Goal: Information Seeking & Learning: Learn about a topic

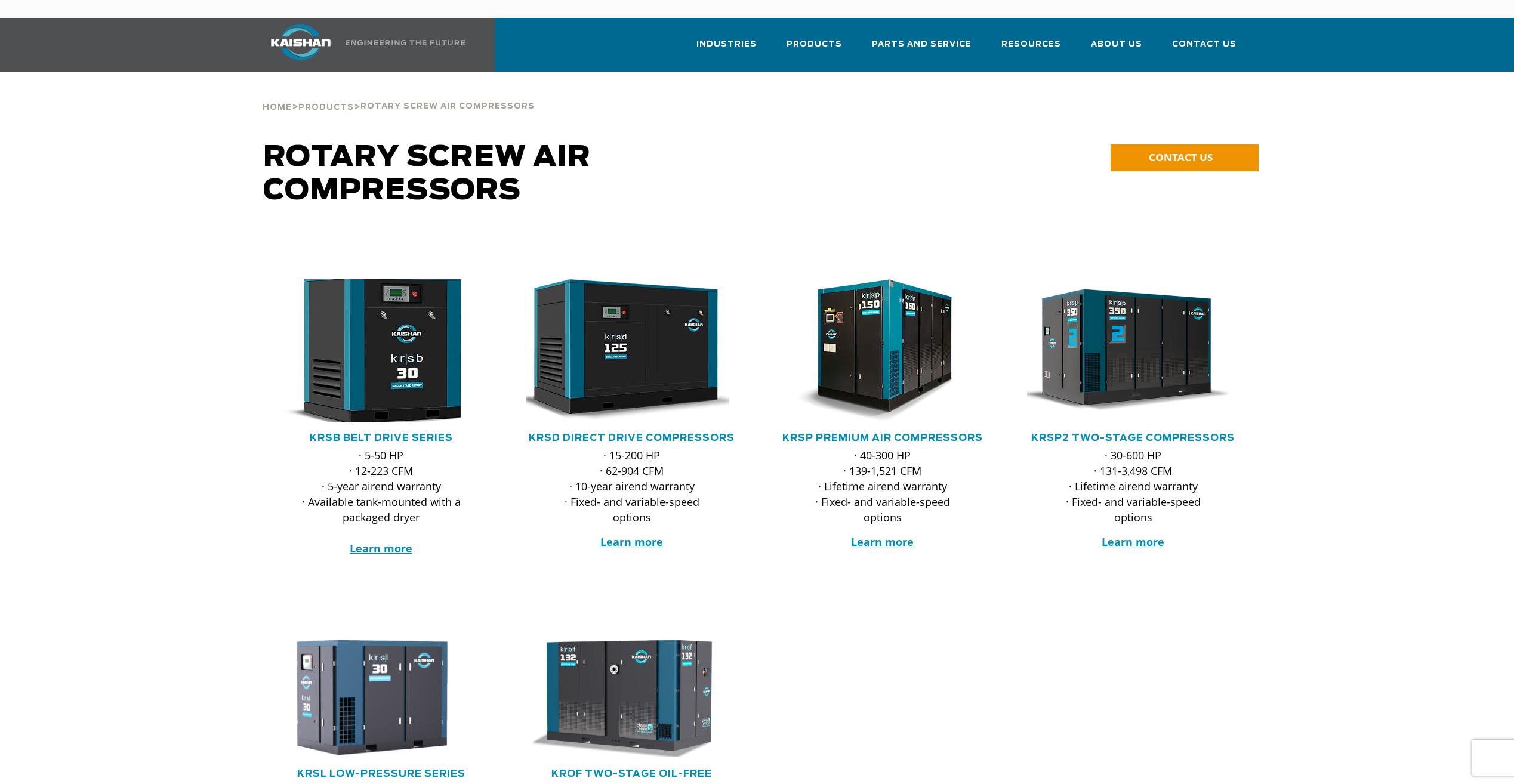
click at [415, 370] on img at bounding box center [372, 351] width 234 height 158
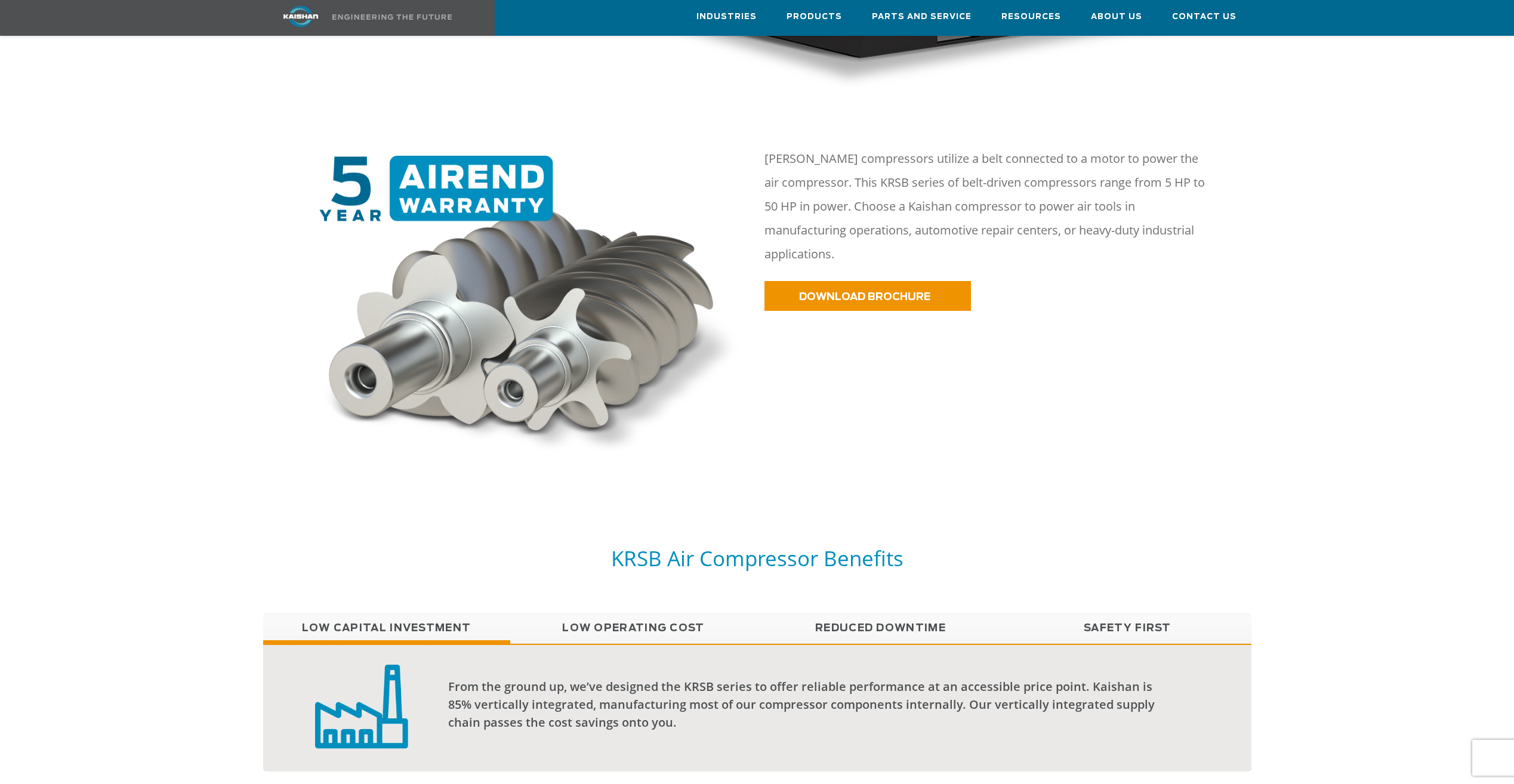
scroll to position [716, 0]
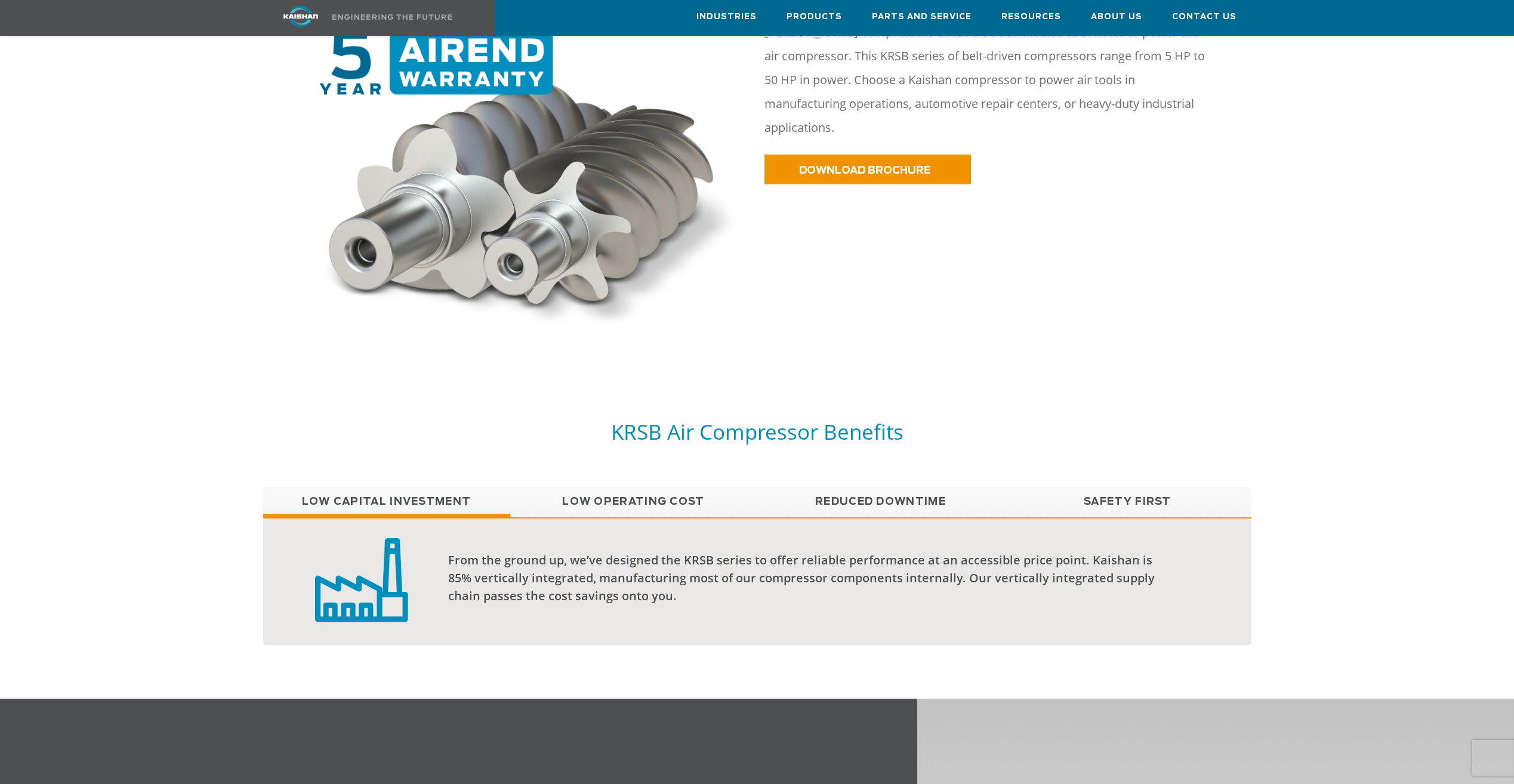
click at [638, 487] on link "Low Operating Cost" at bounding box center [634, 502] width 247 height 30
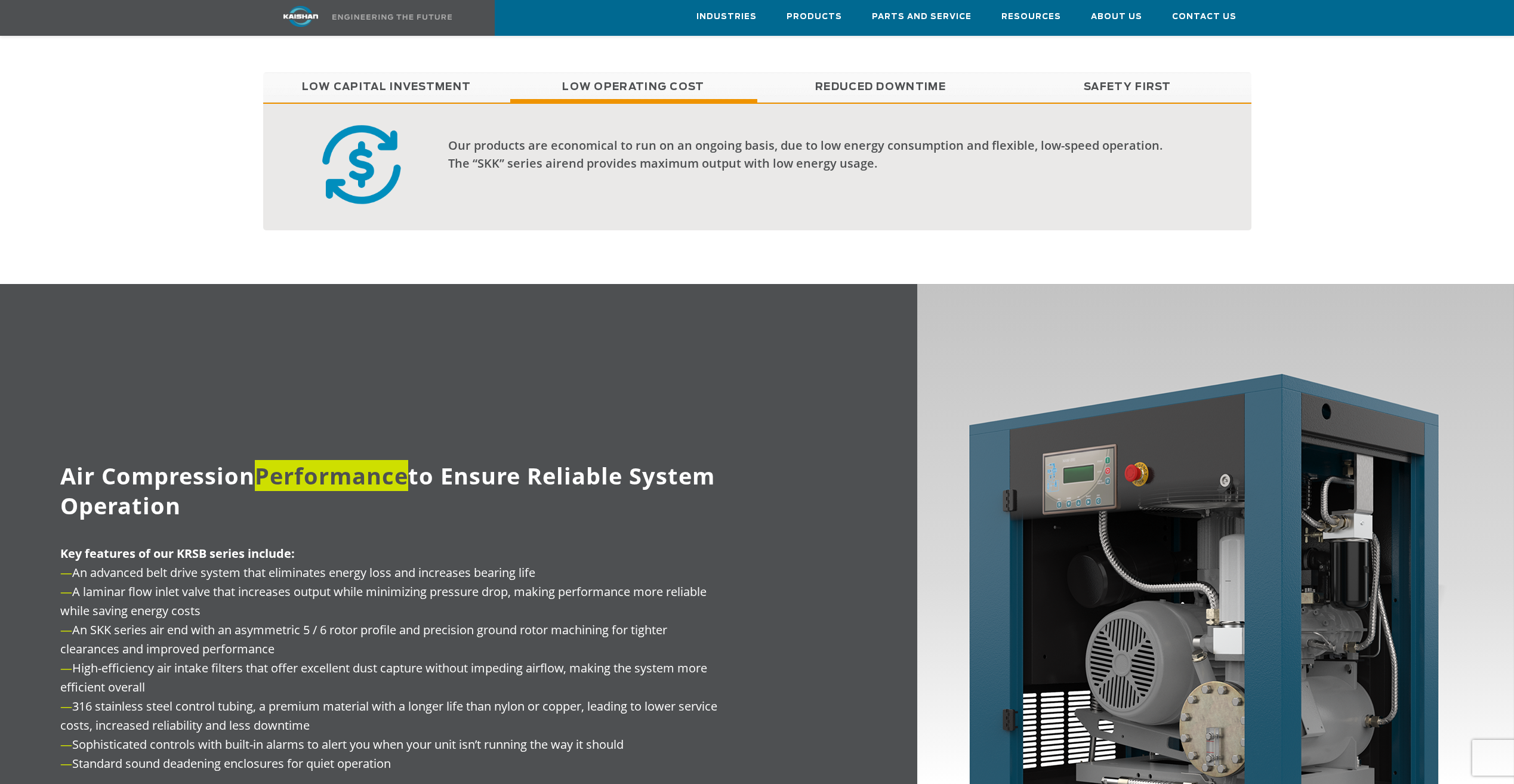
scroll to position [1313, 0]
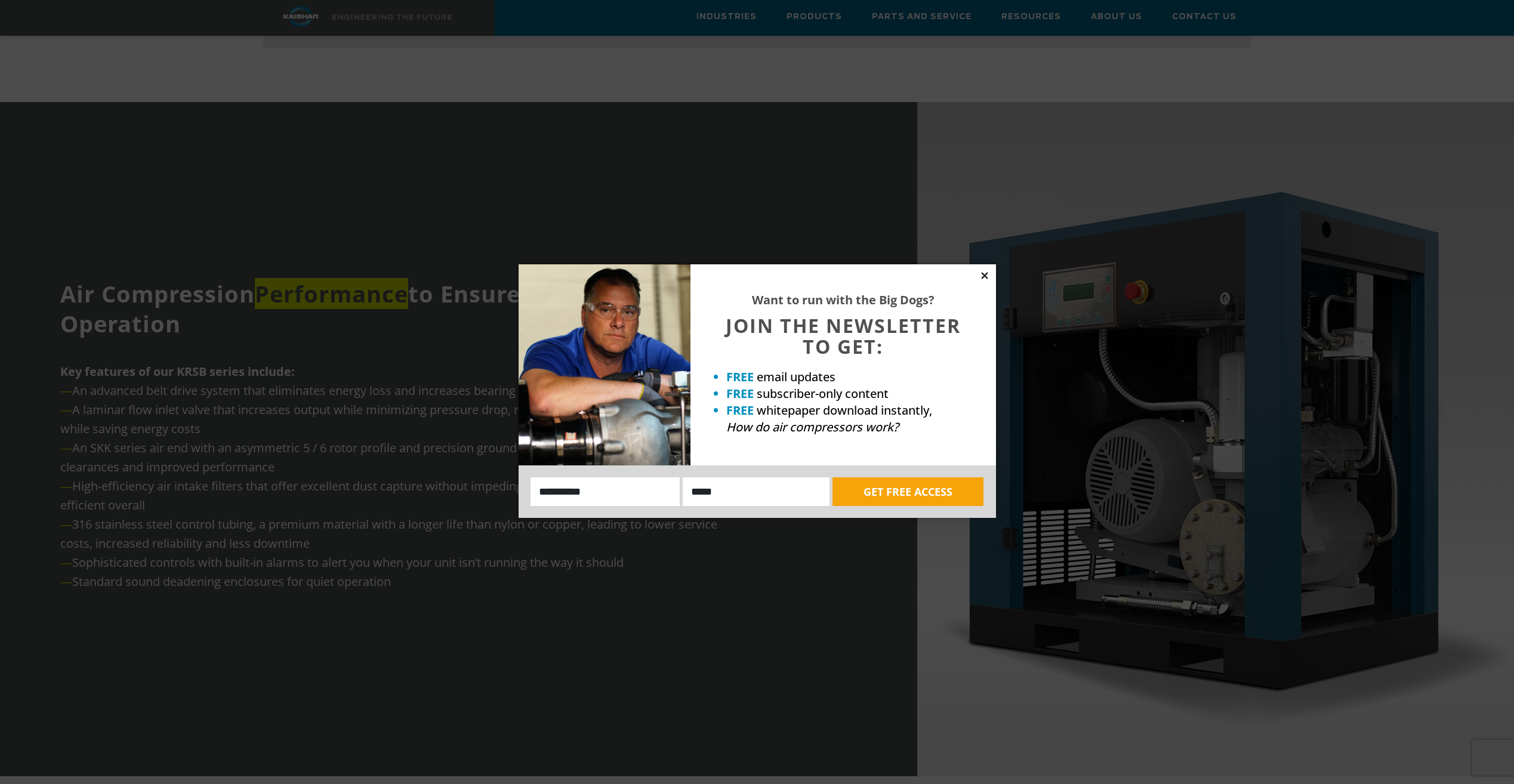
click at [982, 275] on icon at bounding box center [985, 276] width 11 height 11
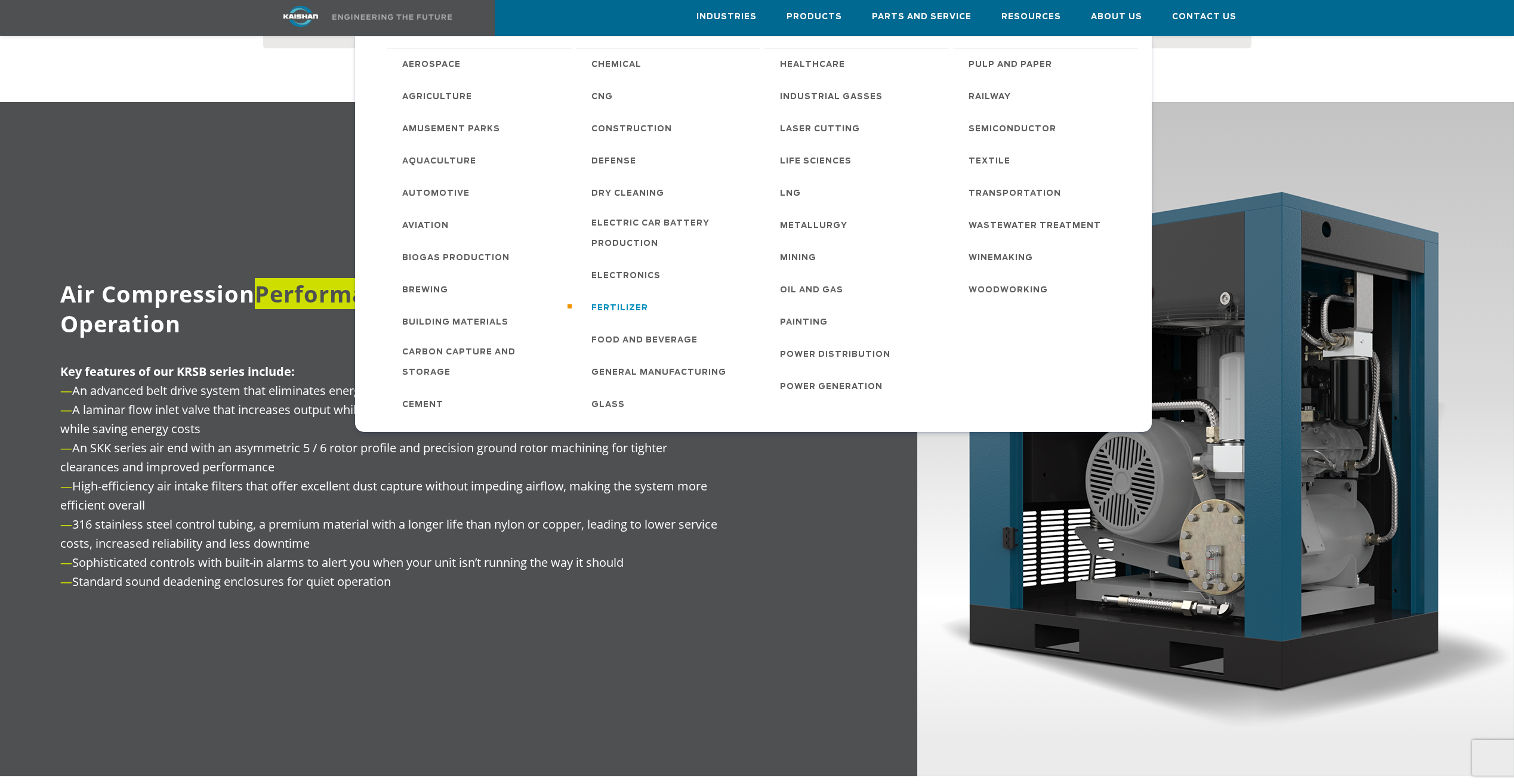
click at [622, 304] on span "Fertilizer" at bounding box center [620, 308] width 57 height 20
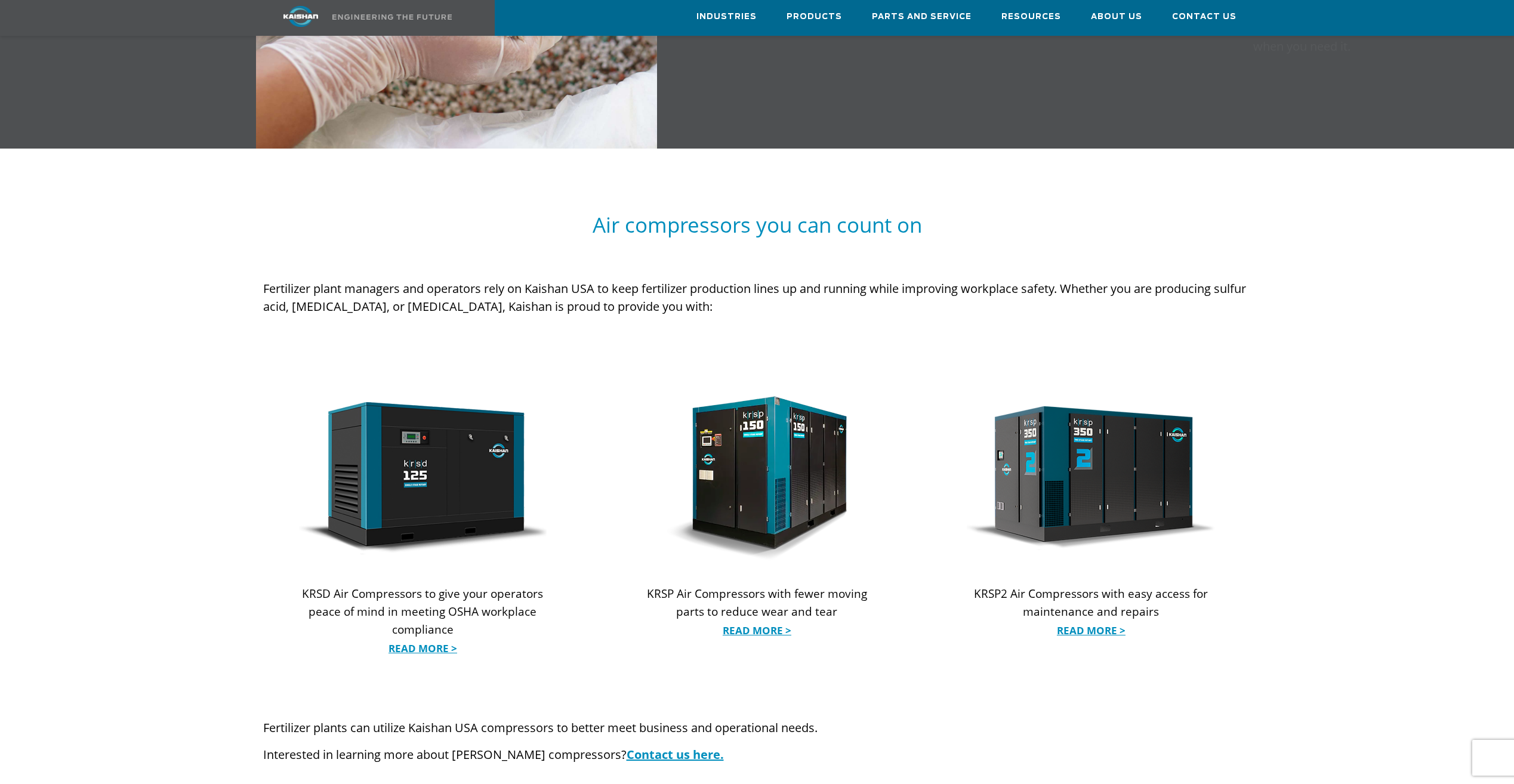
scroll to position [955, 0]
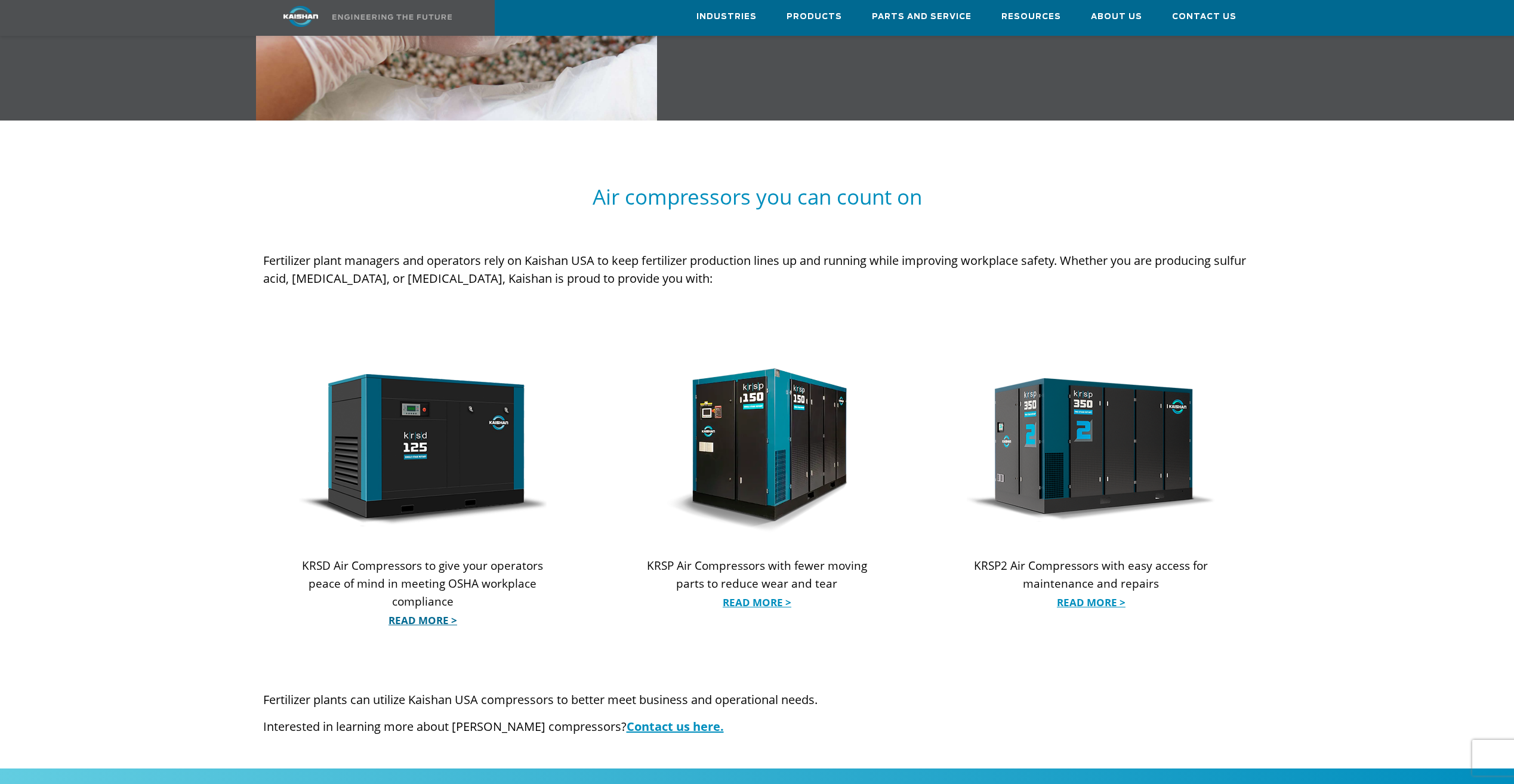
click at [423, 612] on link "Read More >" at bounding box center [423, 621] width 249 height 18
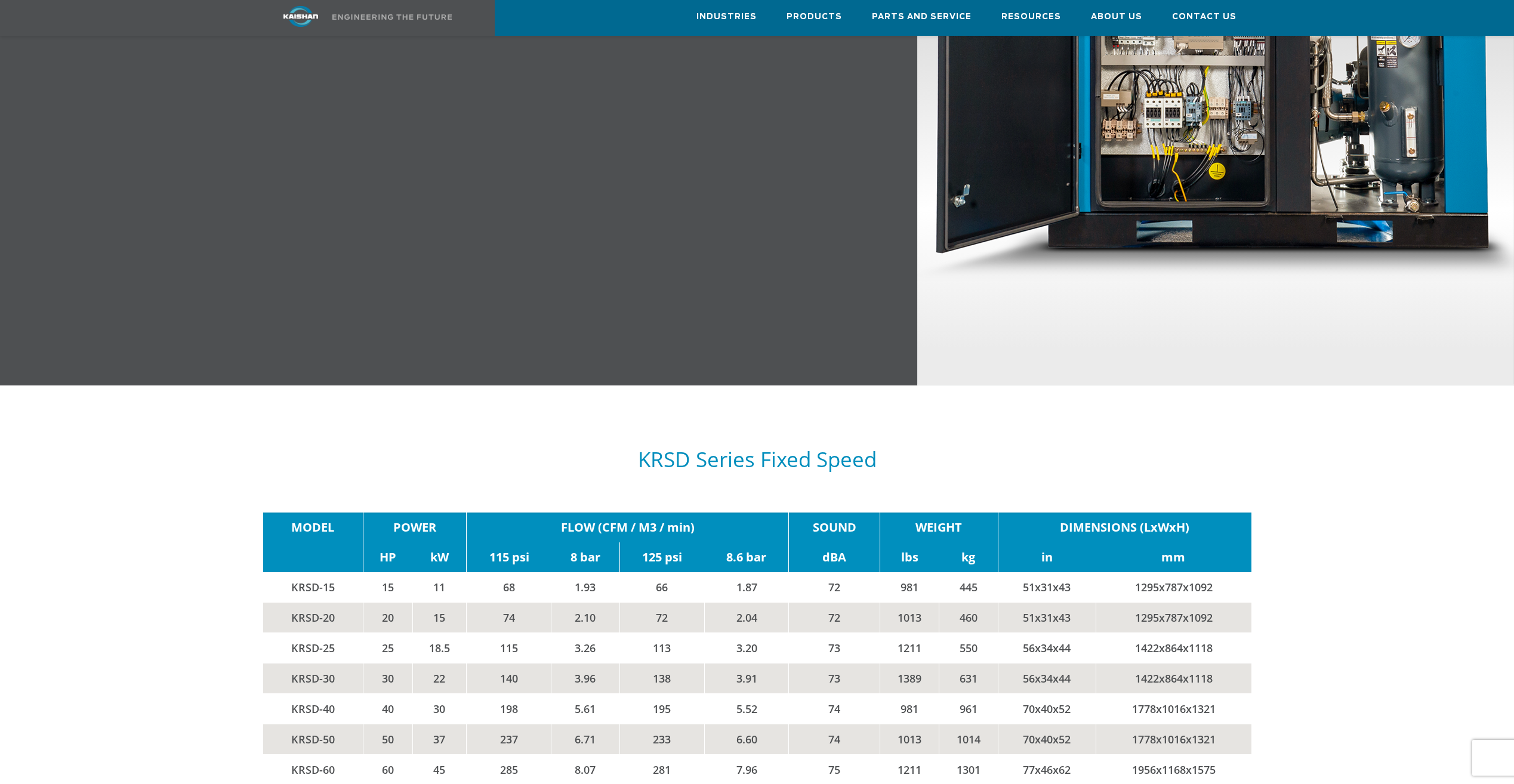
scroll to position [1611, 0]
